Goal: Check status: Check status

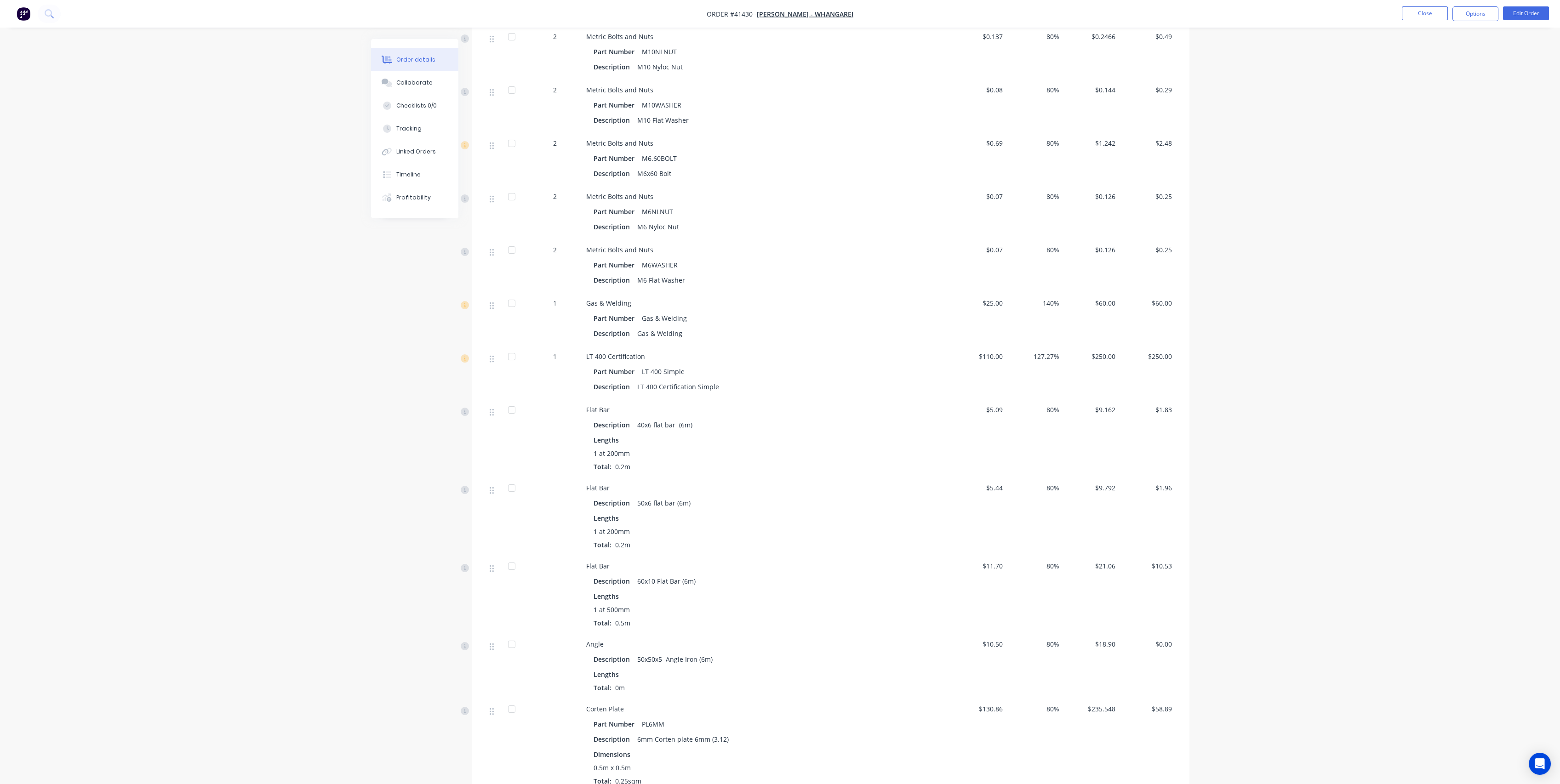
scroll to position [677, 0]
click at [1432, 11] on button "Close" at bounding box center [1424, 13] width 46 height 14
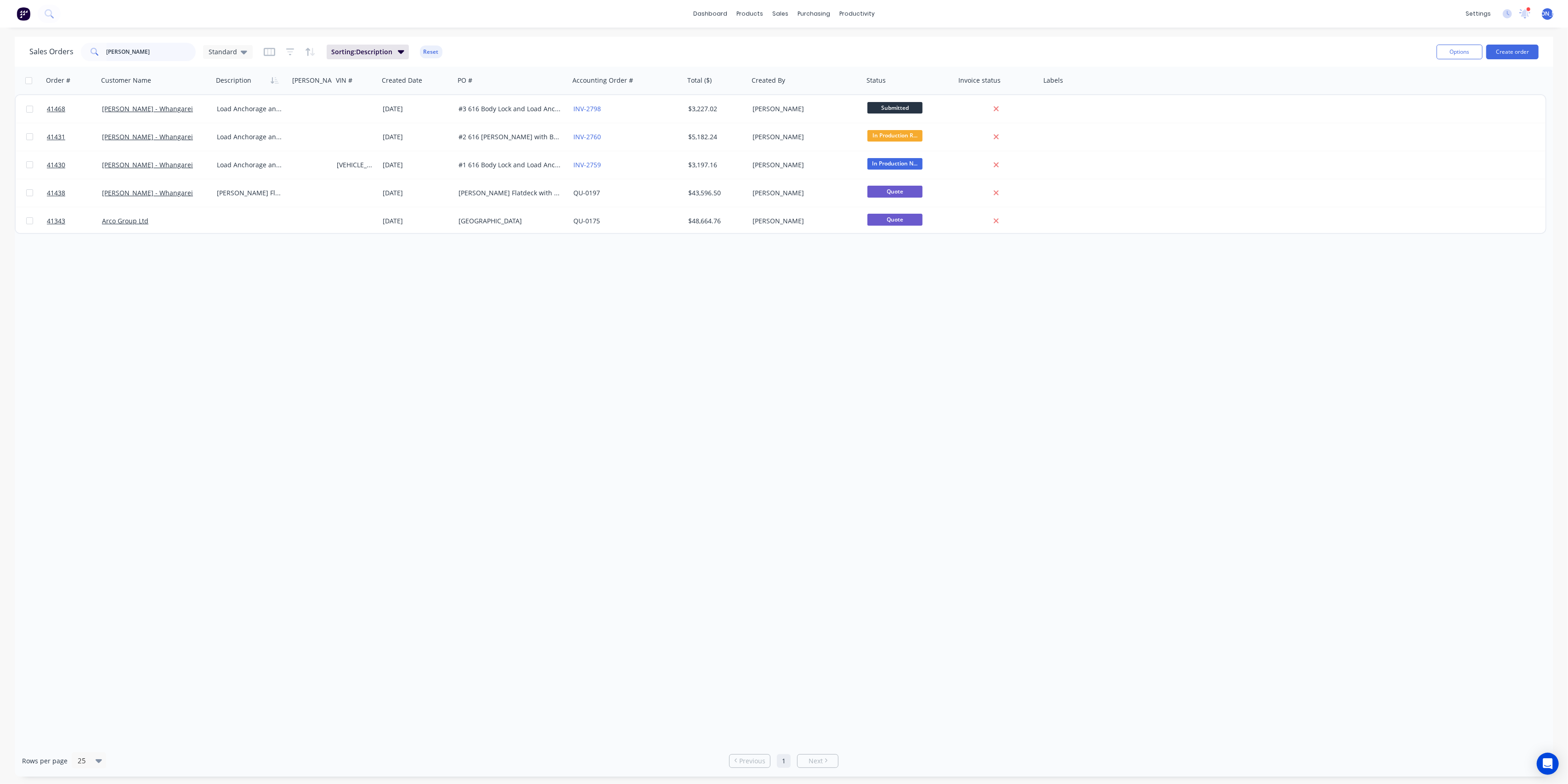
drag, startPoint x: 136, startPoint y: 52, endPoint x: 85, endPoint y: 42, distance: 52.0
click at [87, 43] on div "[PERSON_NAME]" at bounding box center [138, 52] width 115 height 18
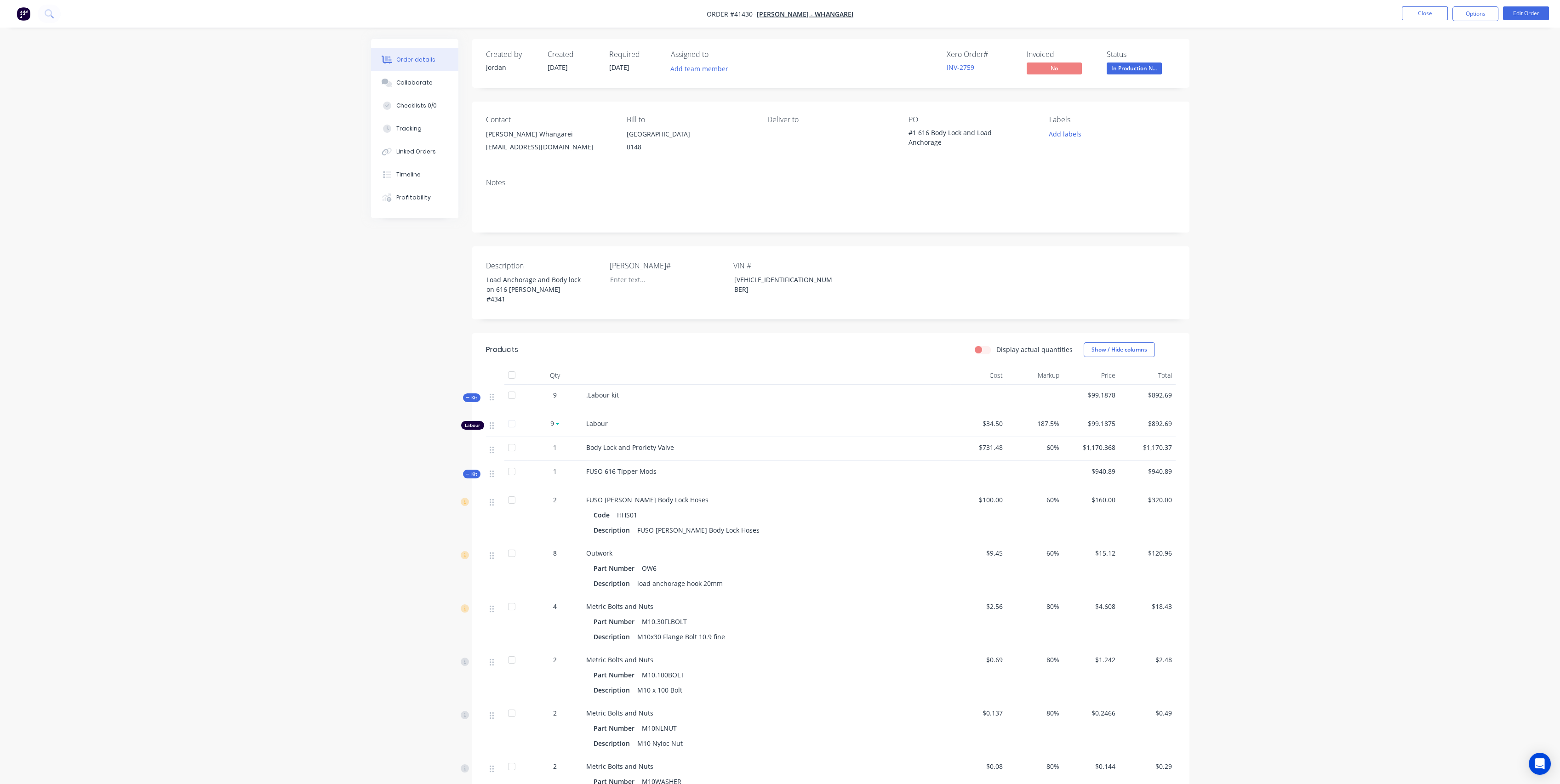
click at [474, 398] on span "Kit" at bounding box center [471, 397] width 12 height 7
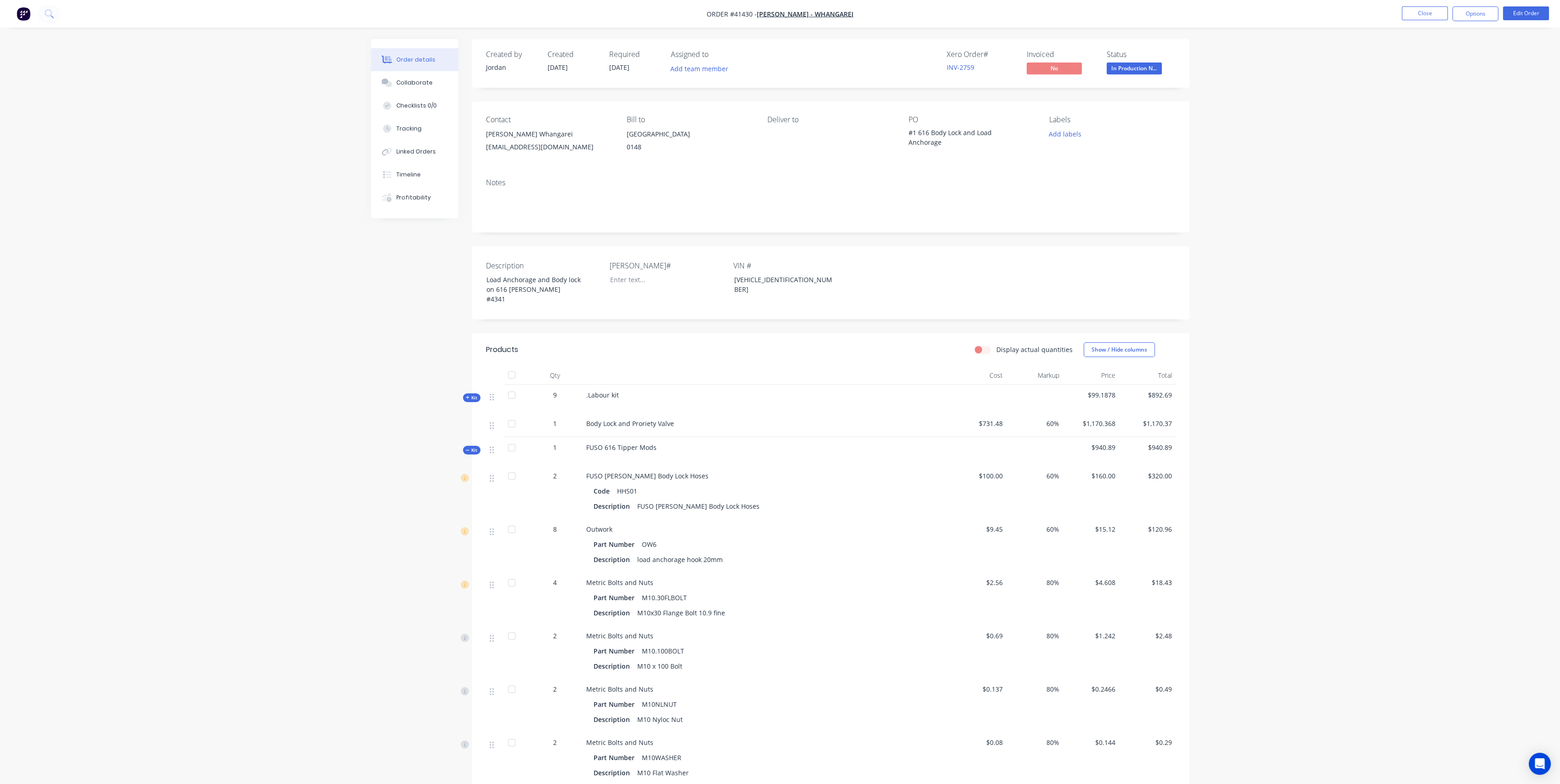
click at [475, 452] on span "Kit" at bounding box center [471, 451] width 12 height 7
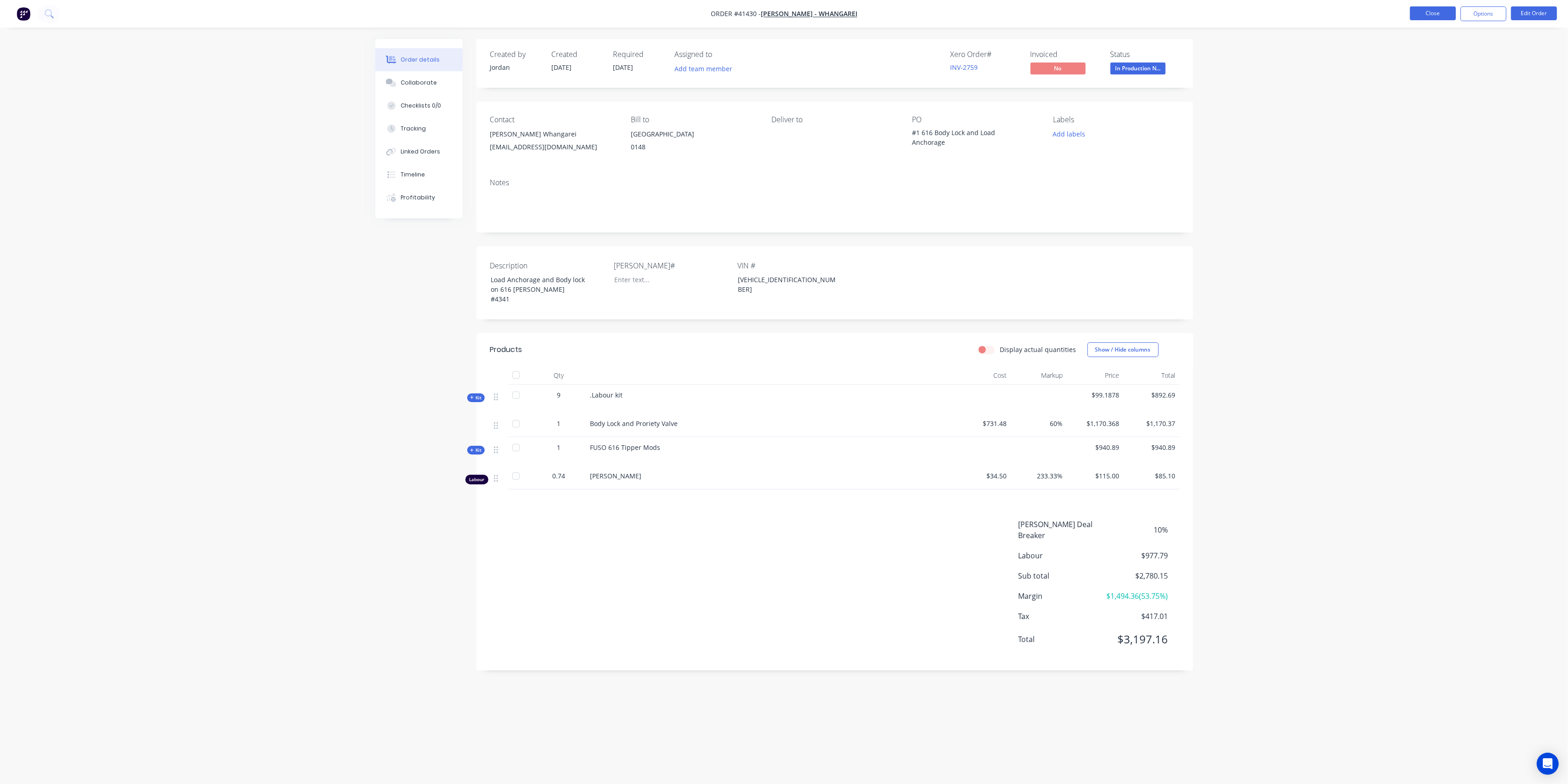
click at [1436, 15] on button "Close" at bounding box center [1433, 13] width 46 height 14
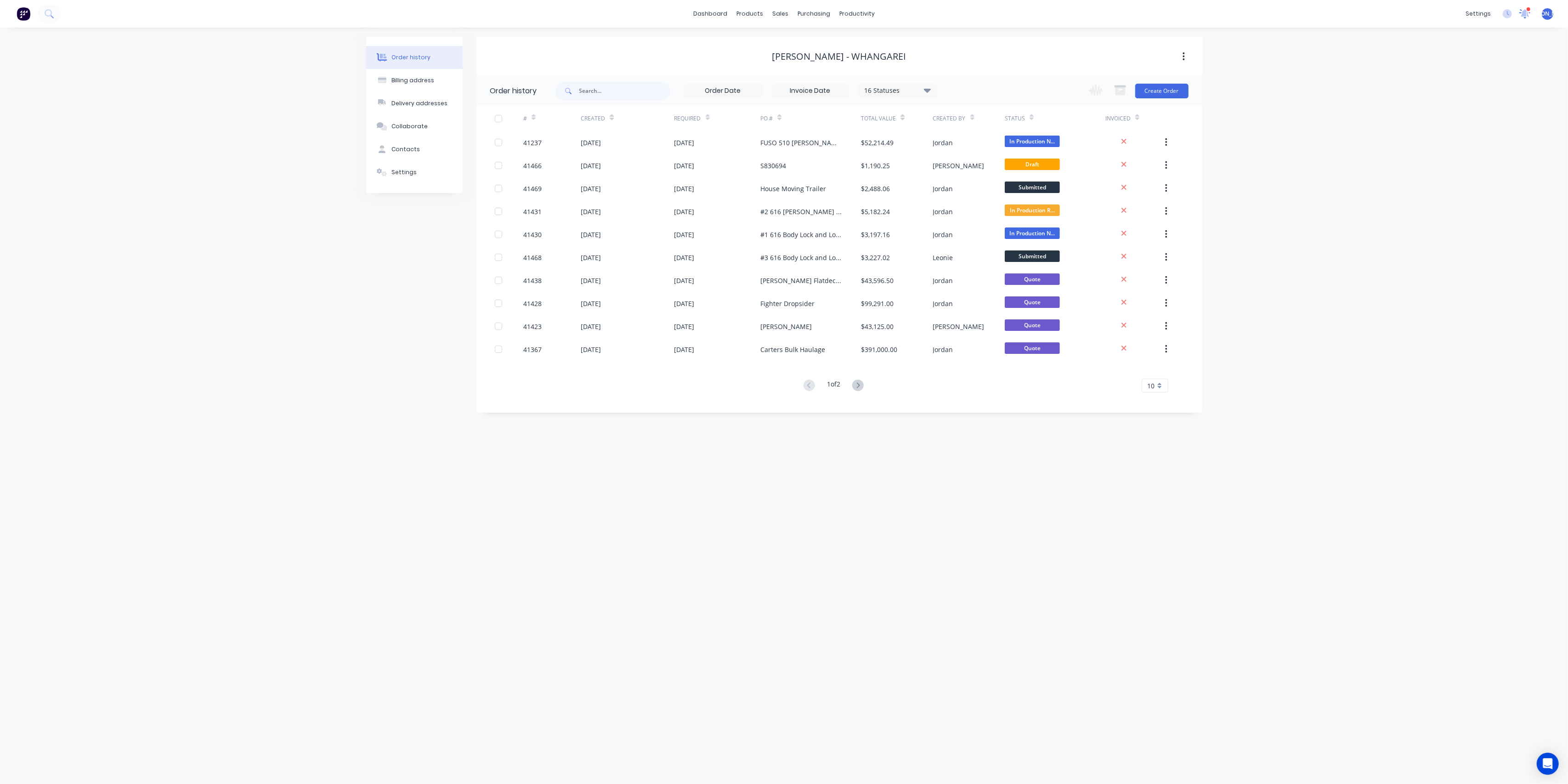
click at [1523, 16] on icon at bounding box center [1526, 12] width 8 height 7
click at [1353, 101] on div "Order # 41243" at bounding box center [1355, 98] width 209 height 10
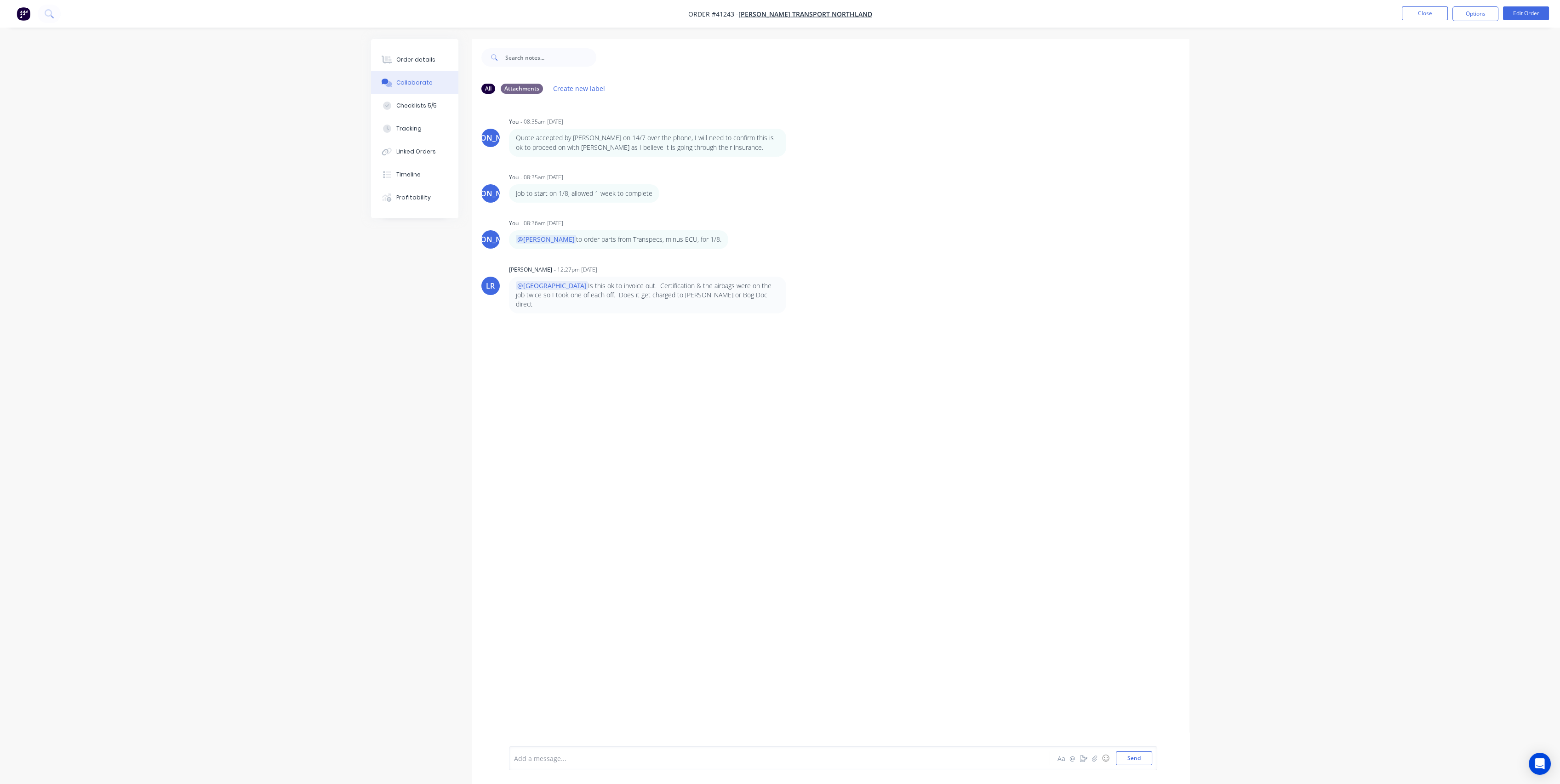
click at [426, 358] on div "All Attachments Create new label JO You - 08:35am [DATE] Quote accepted by [PER…" at bounding box center [780, 418] width 818 height 759
